Goal: Communication & Community: Answer question/provide support

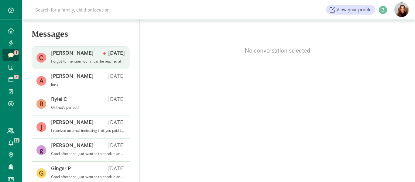
click at [96, 57] on div "Chelsea R [DATE]" at bounding box center [88, 54] width 74 height 10
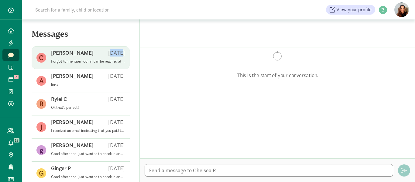
click at [96, 57] on div "Chelsea R [DATE]" at bounding box center [88, 54] width 74 height 10
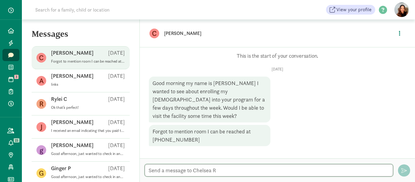
click at [159, 171] on textarea at bounding box center [269, 170] width 248 height 12
type textarea "G"
type textarea "F"
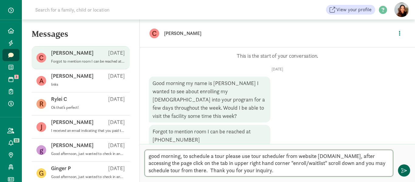
type textarea "good morning, to schedule a tour please use tour scheduler from website [DOMAIN…"
click at [402, 166] on button "button" at bounding box center [404, 170] width 12 height 12
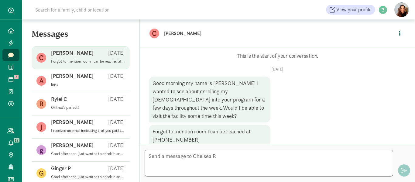
scroll to position [65, 0]
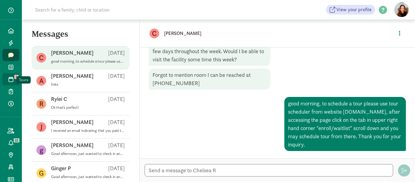
click at [11, 76] on link "Tours 3" at bounding box center [10, 79] width 17 height 12
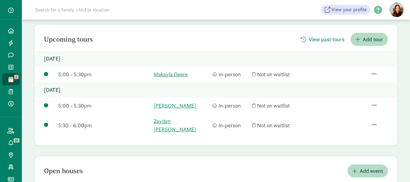
scroll to position [61, 0]
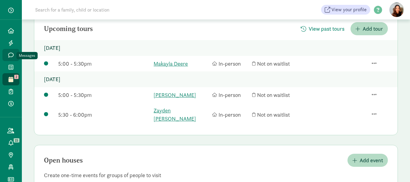
click at [8, 53] on icon at bounding box center [10, 54] width 5 height 5
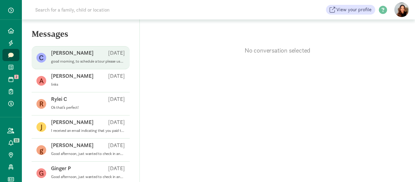
click at [71, 54] on p "[PERSON_NAME]" at bounding box center [72, 52] width 43 height 7
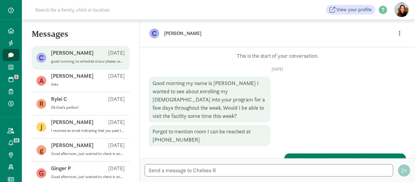
scroll to position [30, 0]
